Goal: Find contact information: Find contact information

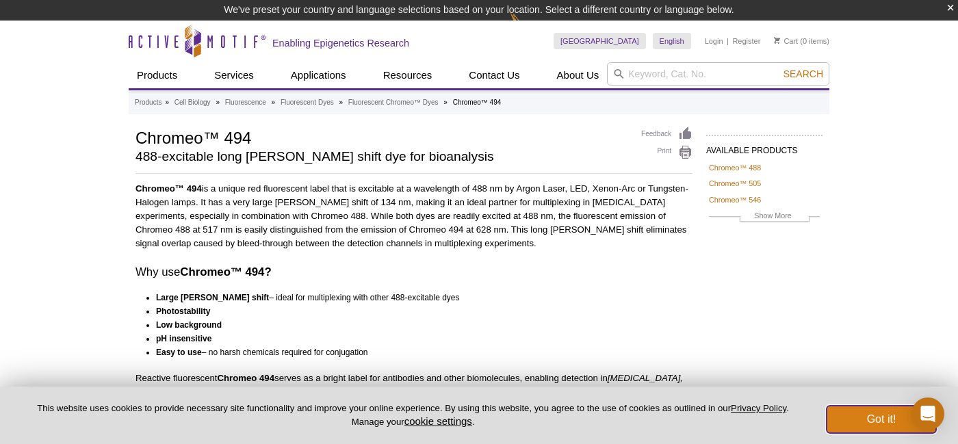
click at [864, 430] on button "Got it!" at bounding box center [882, 419] width 110 height 27
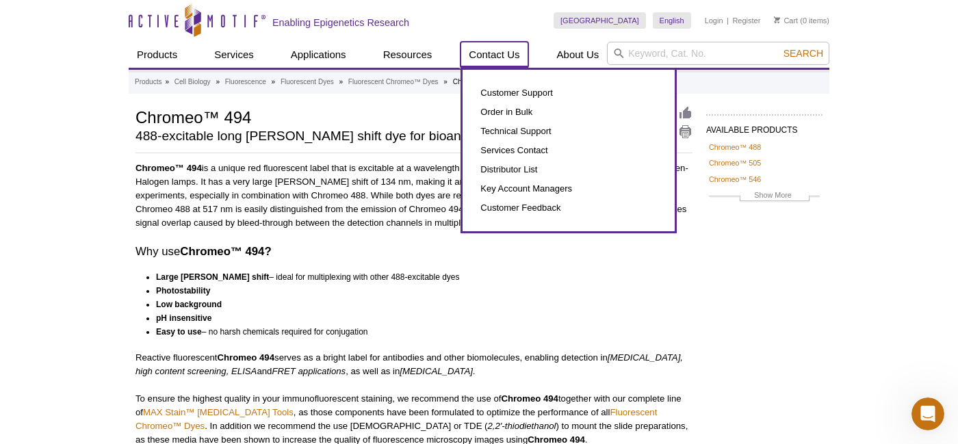
click at [500, 51] on link "Contact Us" at bounding box center [494, 55] width 67 height 26
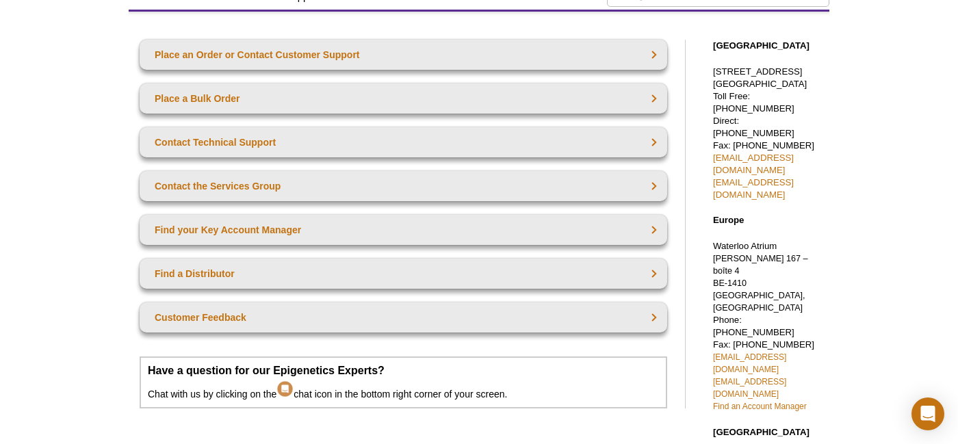
scroll to position [116, 0]
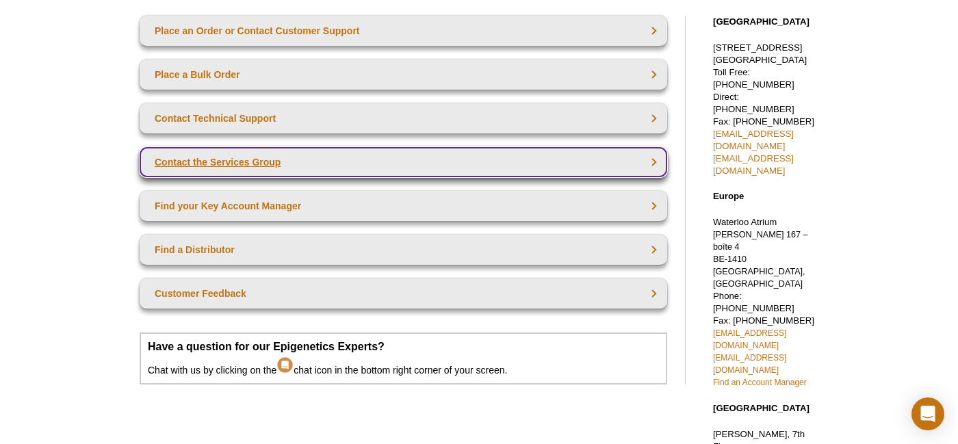
click at [404, 173] on link "Contact the Services Group" at bounding box center [404, 162] width 528 height 30
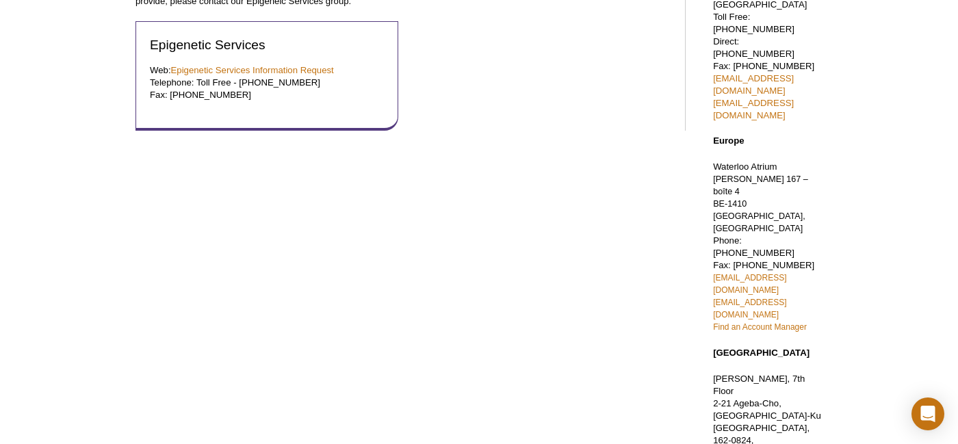
scroll to position [137, 0]
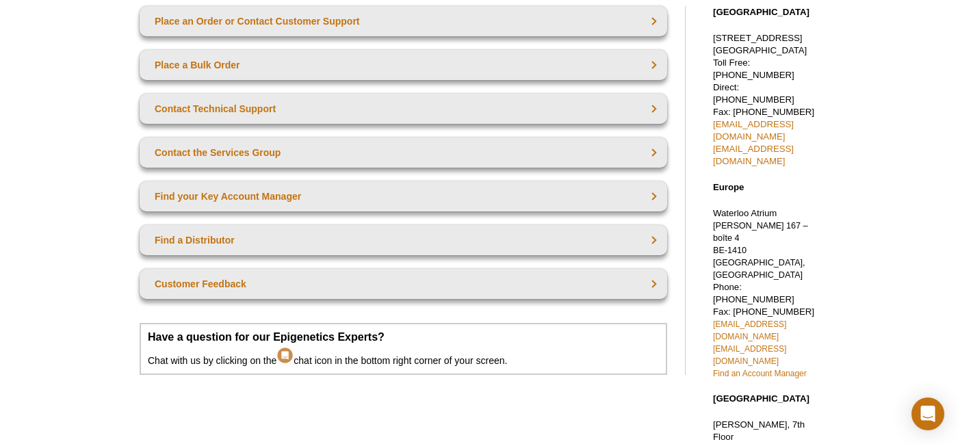
scroll to position [130, 0]
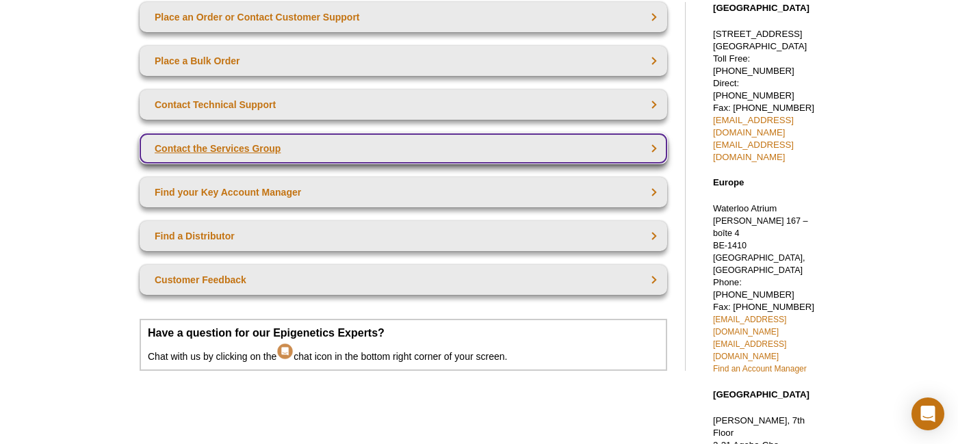
click at [266, 147] on link "Contact the Services Group" at bounding box center [404, 148] width 528 height 30
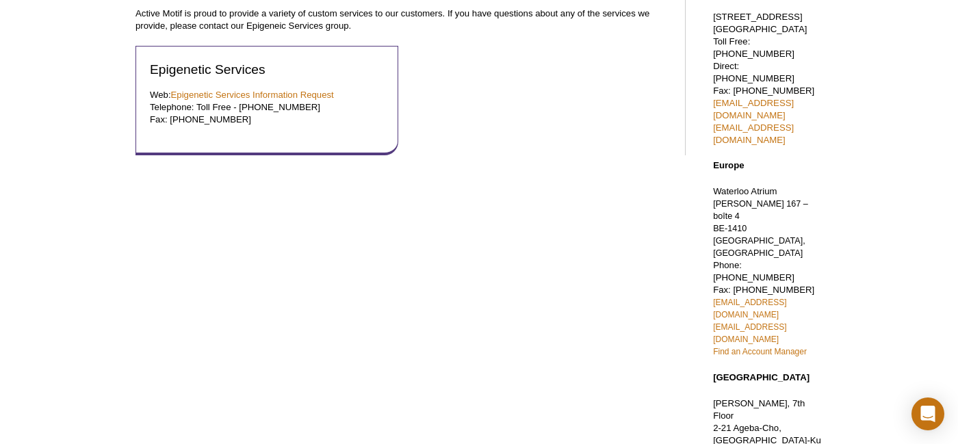
scroll to position [137, 0]
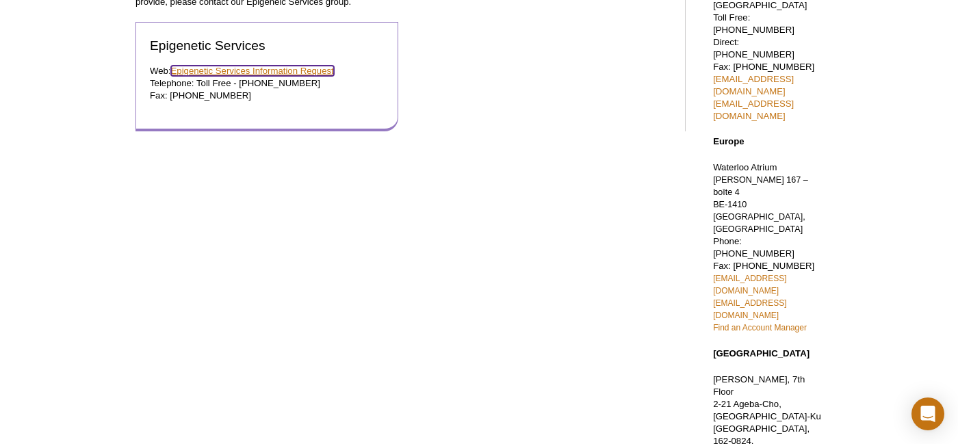
click at [211, 73] on link "Epigenetic Services Information Request" at bounding box center [252, 71] width 163 height 10
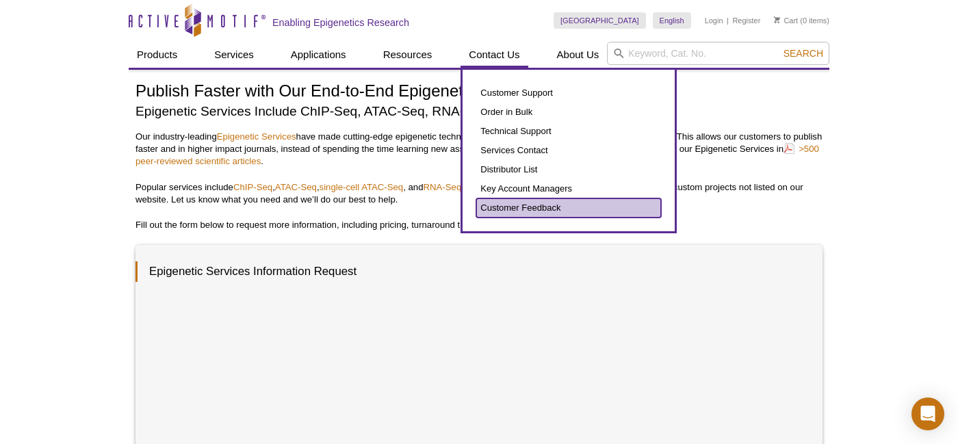
click at [524, 212] on link "Customer Feedback" at bounding box center [568, 207] width 185 height 19
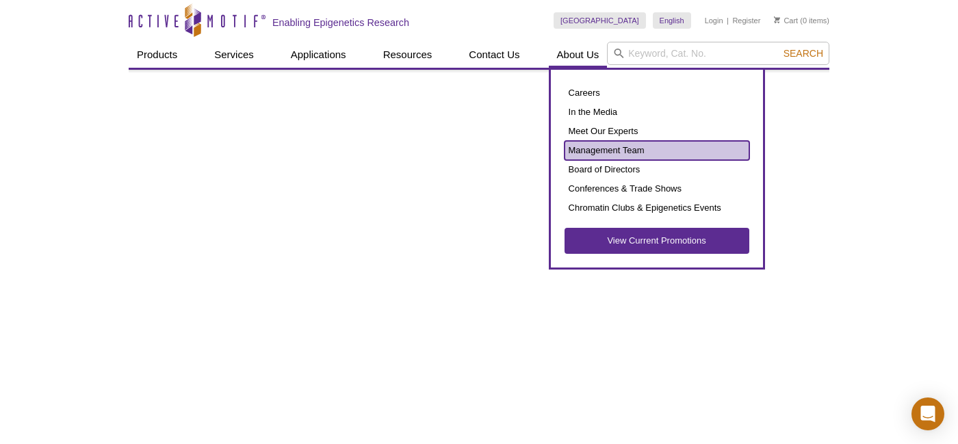
click at [632, 144] on link "Management Team" at bounding box center [657, 150] width 185 height 19
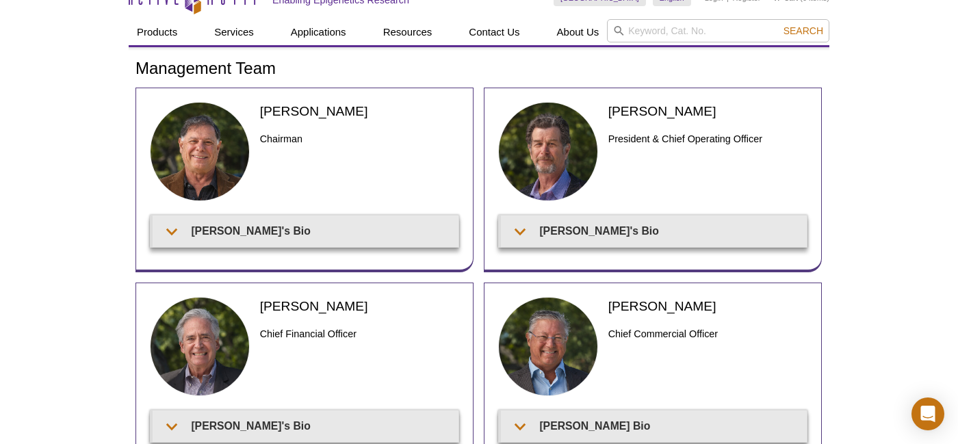
scroll to position [5, 0]
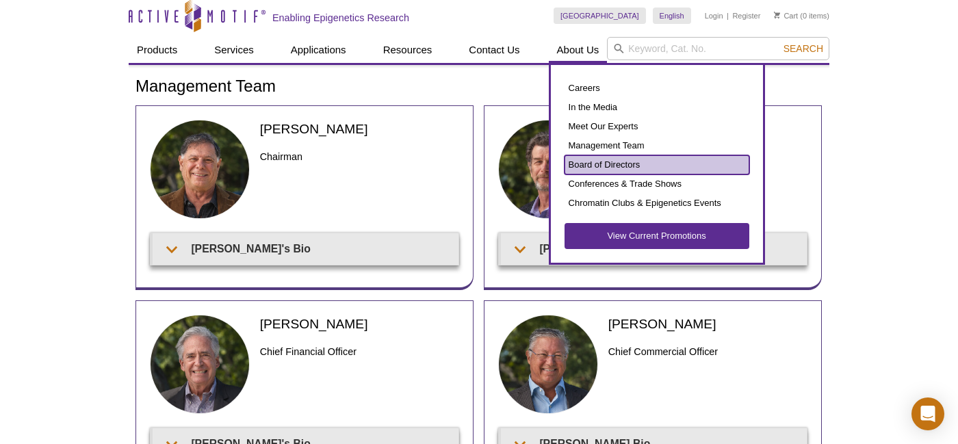
click at [582, 163] on link "Board of Directors" at bounding box center [657, 164] width 185 height 19
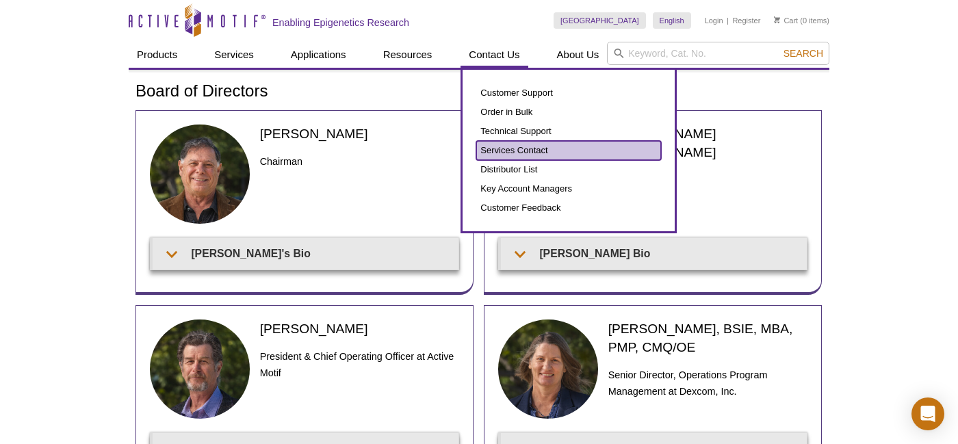
click at [513, 149] on link "Services Contact" at bounding box center [568, 150] width 185 height 19
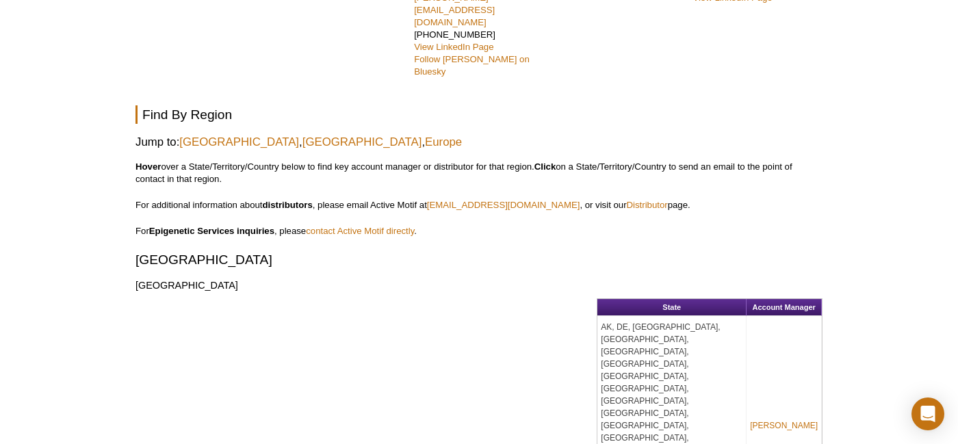
scroll to position [616, 0]
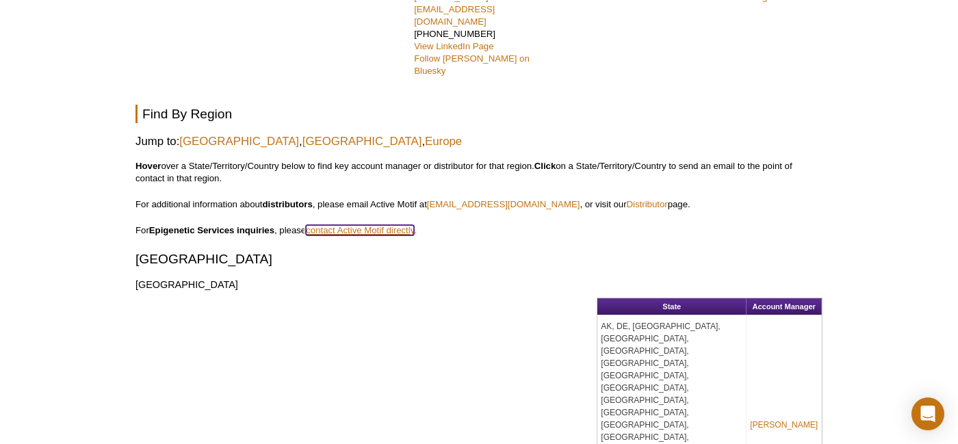
click at [360, 225] on link "contact Active Motif directly" at bounding box center [360, 230] width 108 height 10
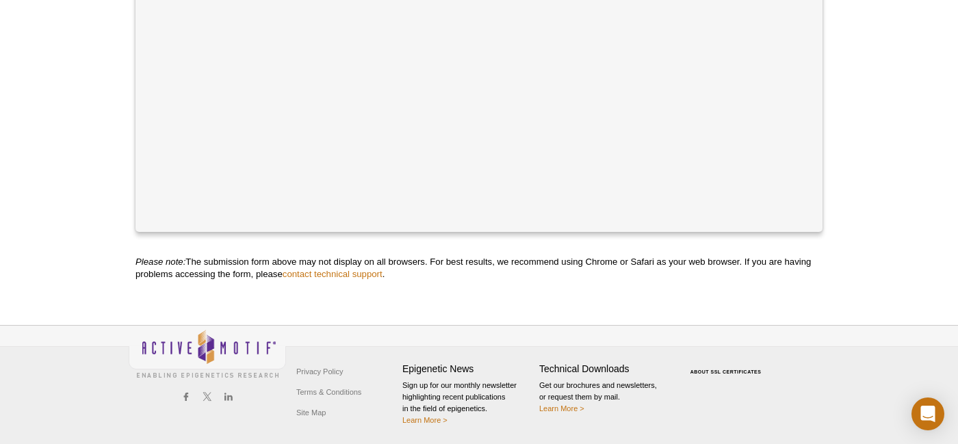
scroll to position [664, 0]
